Goal: Information Seeking & Learning: Learn about a topic

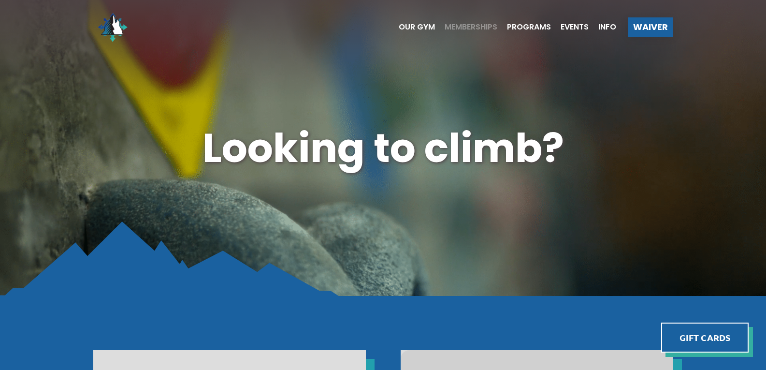
click at [447, 27] on span "Memberships" at bounding box center [471, 27] width 53 height 8
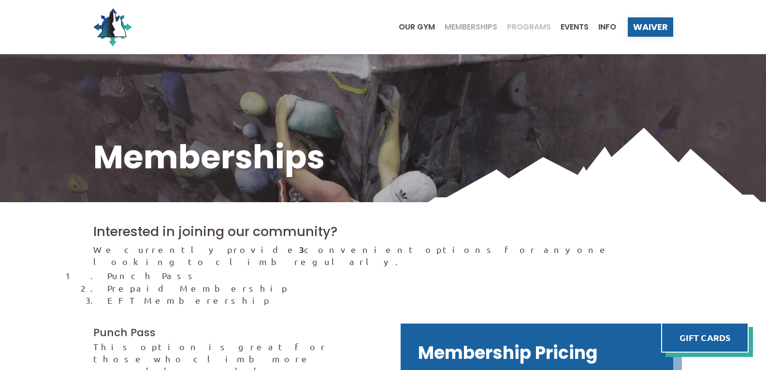
click at [533, 26] on span "Programs" at bounding box center [529, 27] width 44 height 8
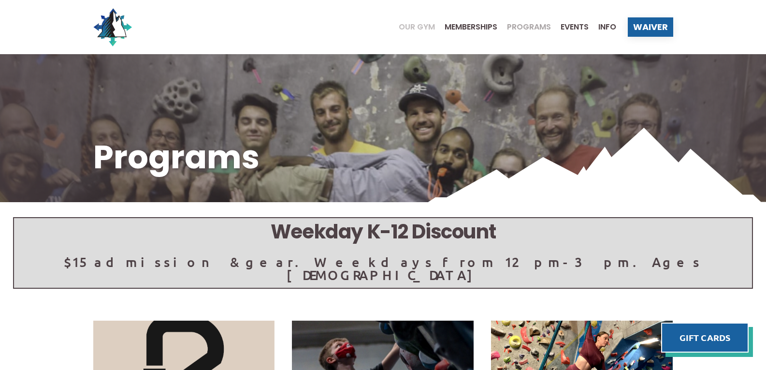
click at [424, 28] on span "Our Gym" at bounding box center [417, 27] width 36 height 8
click at [105, 25] on img at bounding box center [112, 27] width 39 height 39
click at [116, 27] on img at bounding box center [112, 27] width 39 height 39
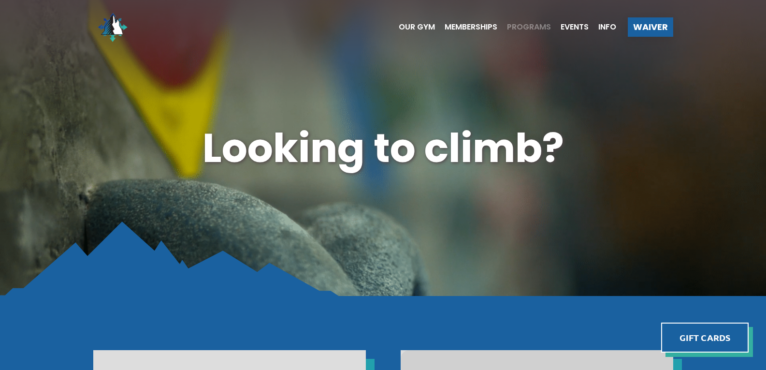
click at [530, 28] on span "Programs" at bounding box center [529, 27] width 44 height 8
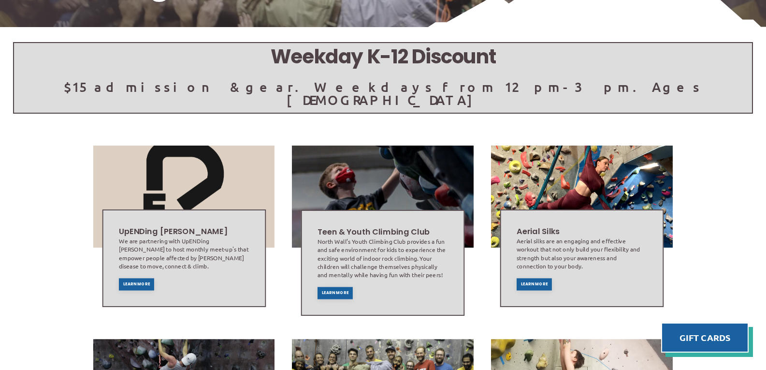
scroll to position [193, 0]
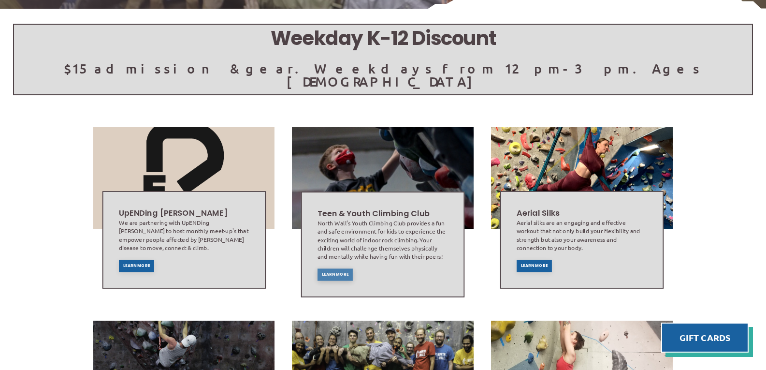
click at [330, 273] on span "Learn More" at bounding box center [335, 275] width 27 height 4
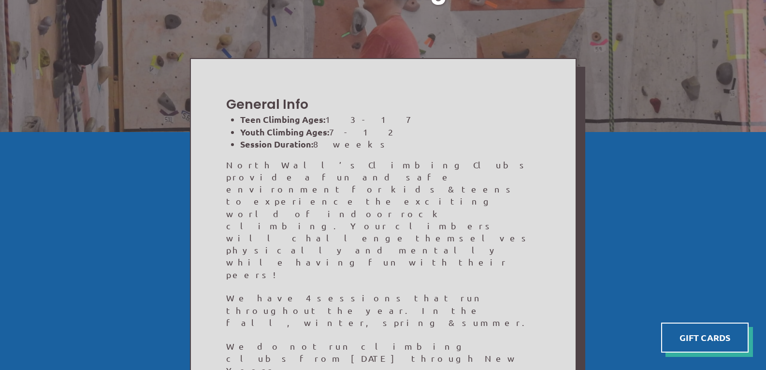
scroll to position [145, 0]
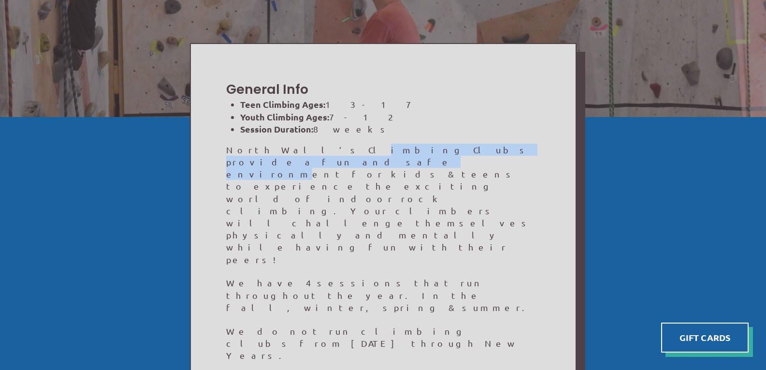
drag, startPoint x: 284, startPoint y: 149, endPoint x: 463, endPoint y: 147, distance: 179.3
click at [463, 147] on p "North Wall’s Climbing Clubs provide a fun and safe environment for kids & teens…" at bounding box center [383, 205] width 314 height 122
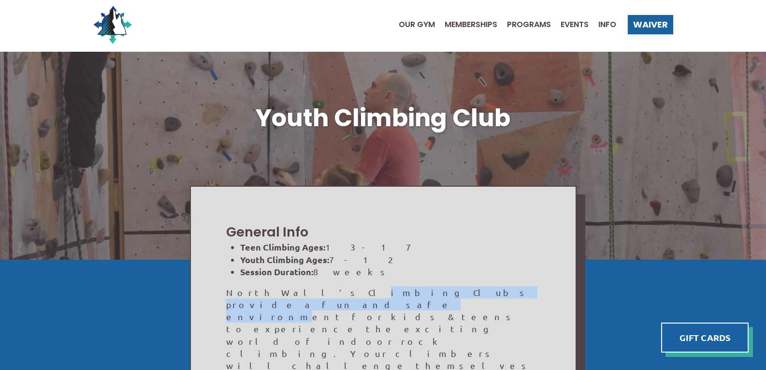
scroll to position [0, 0]
